Goal: Go to known website: Access a specific website the user already knows

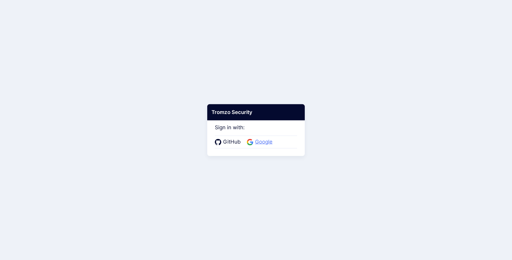
click at [260, 144] on span "Google" at bounding box center [263, 142] width 21 height 8
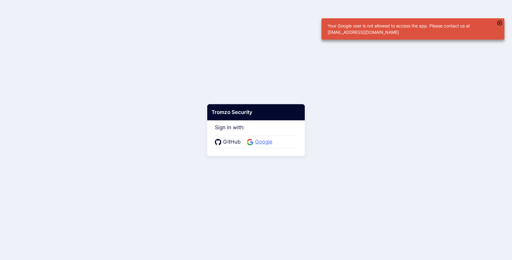
click at [261, 144] on span "Google" at bounding box center [263, 142] width 21 height 8
